Goal: Task Accomplishment & Management: Manage account settings

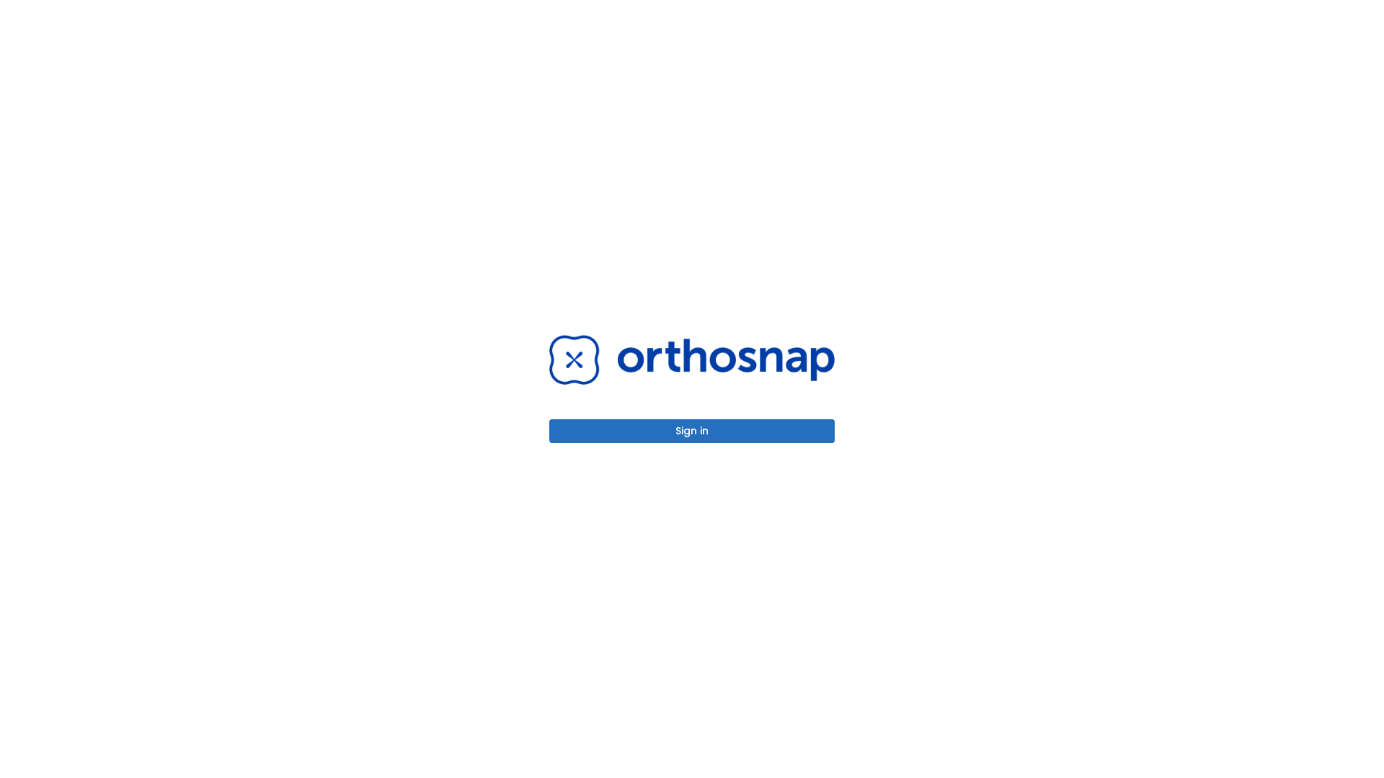
click at [692, 431] on button "Sign in" at bounding box center [691, 431] width 285 height 24
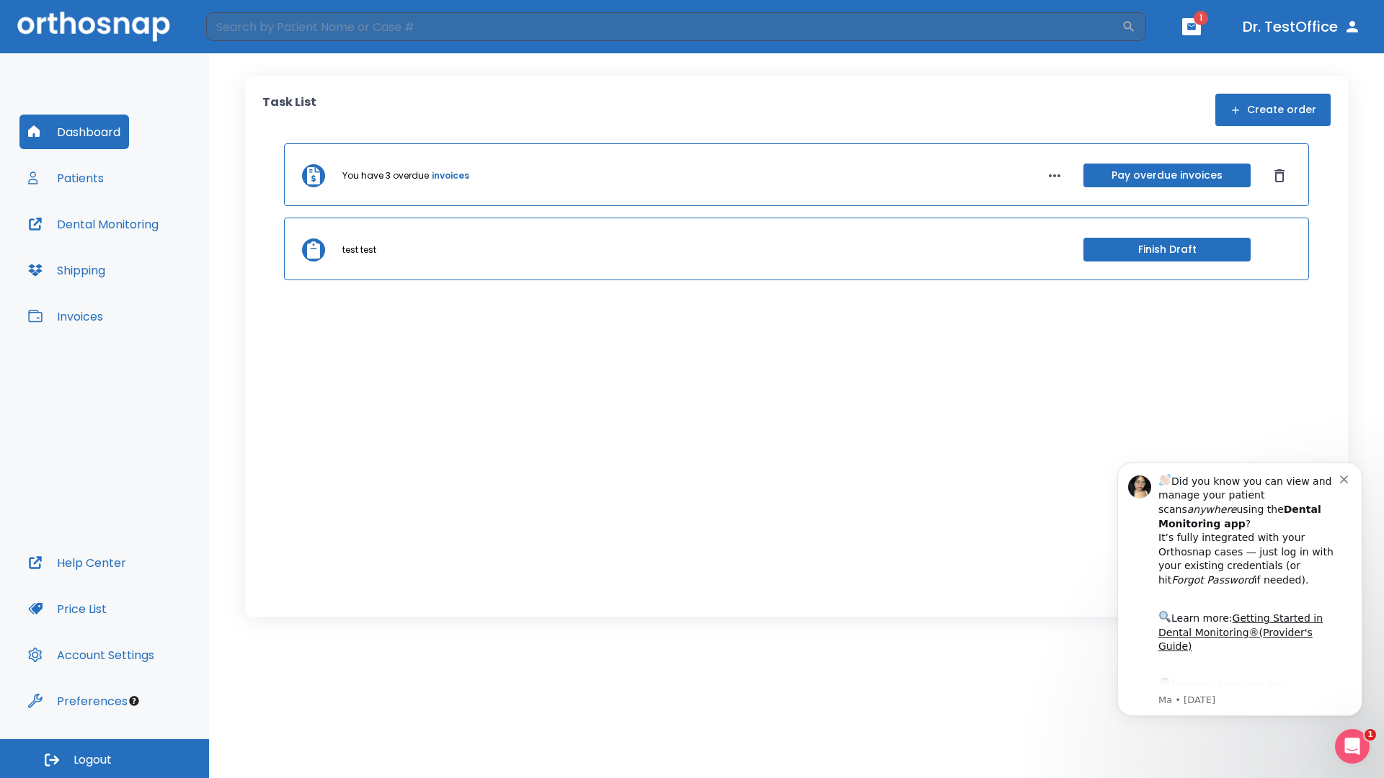
click at [105, 759] on span "Logout" at bounding box center [93, 760] width 38 height 16
